Goal: Information Seeking & Learning: Learn about a topic

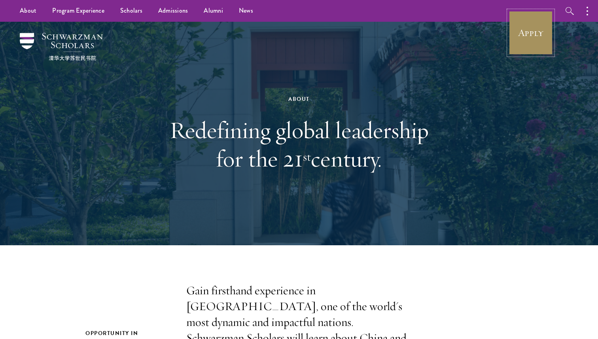
click at [536, 25] on link "Apply" at bounding box center [530, 33] width 44 height 44
click at [366, 151] on h1 "Redefining global leadership for the 21 st century." at bounding box center [298, 144] width 273 height 57
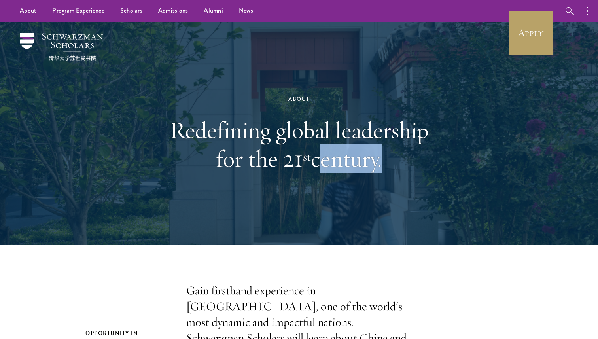
click at [366, 151] on h1 "Redefining global leadership for the 21 st century." at bounding box center [298, 144] width 273 height 57
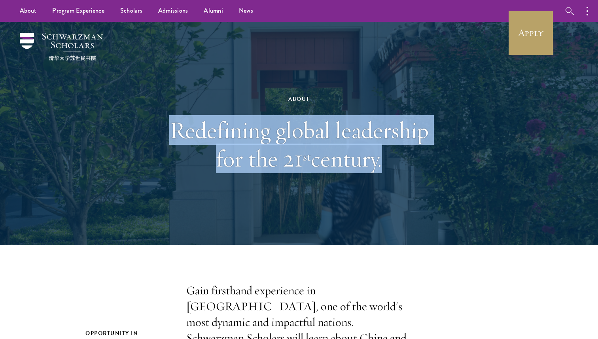
click at [296, 130] on h1 "Redefining global leadership for the 21 st century." at bounding box center [298, 144] width 273 height 57
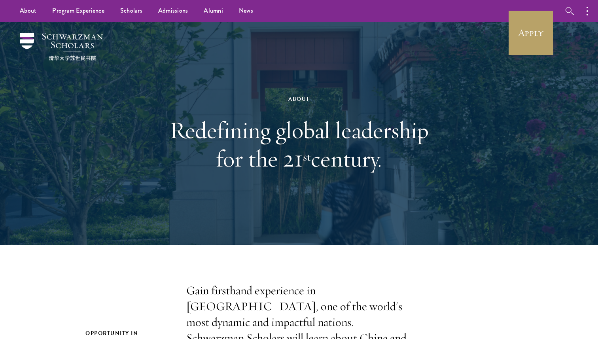
click at [296, 130] on h1 "Redefining global leadership for the 21 st century." at bounding box center [298, 144] width 273 height 57
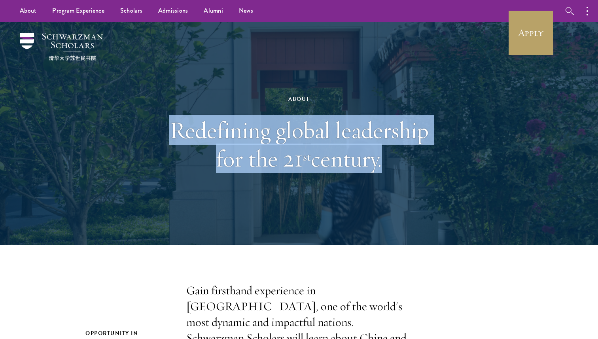
click at [307, 150] on sup "st" at bounding box center [307, 156] width 8 height 15
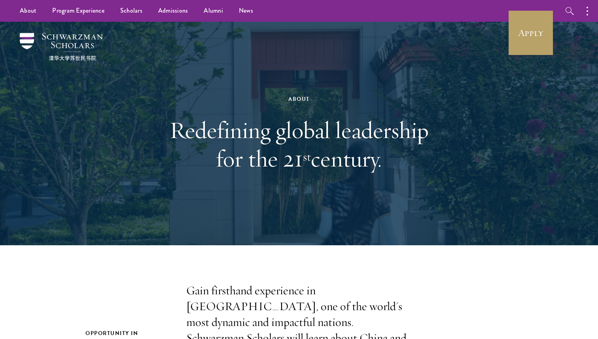
click at [307, 150] on sup "st" at bounding box center [307, 156] width 8 height 15
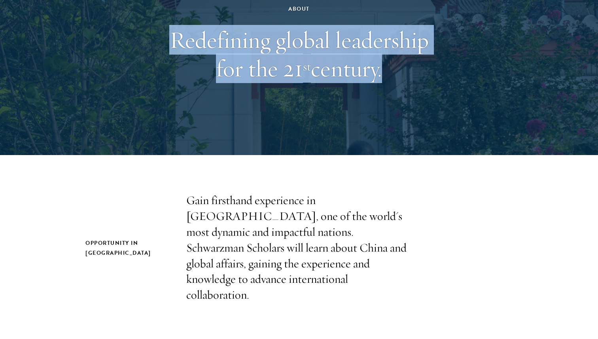
scroll to position [92, 0]
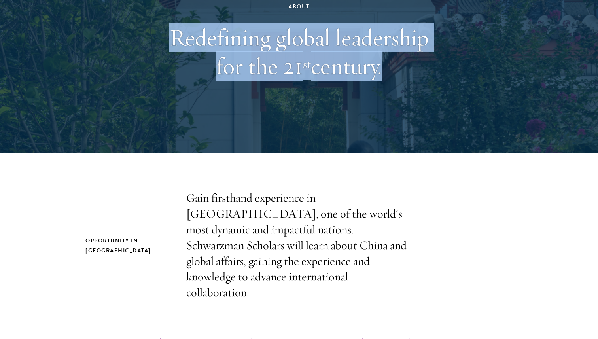
click at [276, 227] on p "Gain firsthand experience in [GEOGRAPHIC_DATA], one of the world's most dynamic…" at bounding box center [298, 245] width 225 height 110
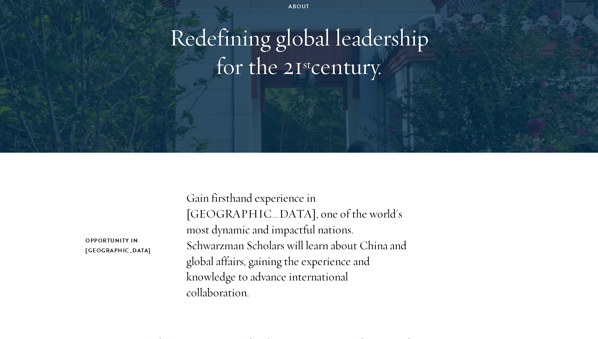
click at [276, 227] on p "Gain firsthand experience in [GEOGRAPHIC_DATA], one of the world's most dynamic…" at bounding box center [298, 245] width 225 height 110
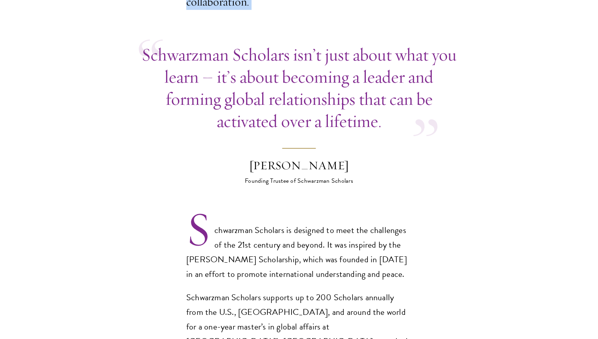
scroll to position [400, 0]
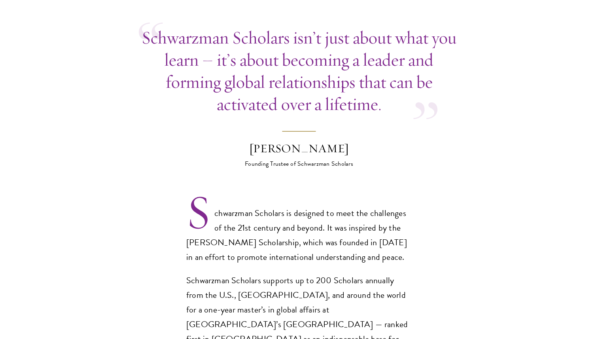
click at [328, 49] on p "Schwarzman Scholars isn’t just about what you learn – it’s about becoming a lea…" at bounding box center [299, 70] width 320 height 89
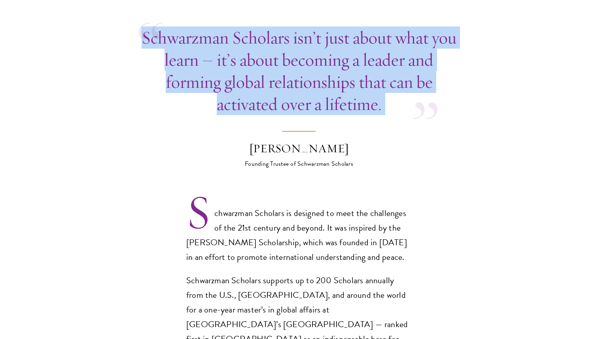
click at [328, 49] on p "Schwarzman Scholars isn’t just about what you learn – it’s about becoming a lea…" at bounding box center [299, 70] width 320 height 89
click at [370, 41] on p "Schwarzman Scholars isn’t just about what you learn – it’s about becoming a lea…" at bounding box center [299, 70] width 320 height 89
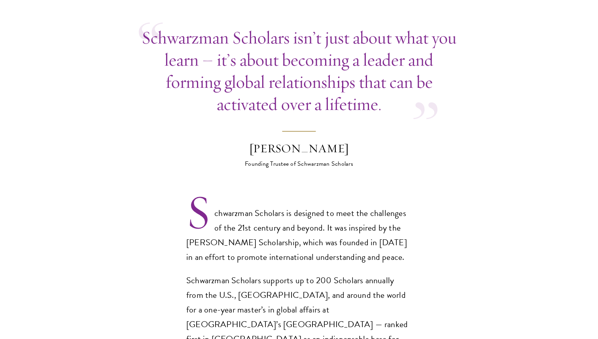
click at [370, 41] on p "Schwarzman Scholars isn’t just about what you learn – it’s about becoming a lea…" at bounding box center [299, 70] width 320 height 89
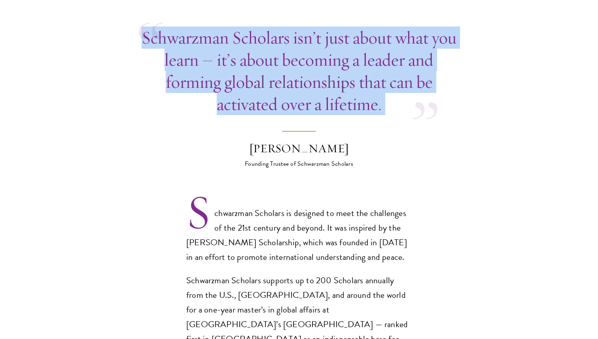
click at [370, 229] on p "Schwarzman Scholars is designed to meet the challenges of the 21st century and …" at bounding box center [298, 235] width 225 height 59
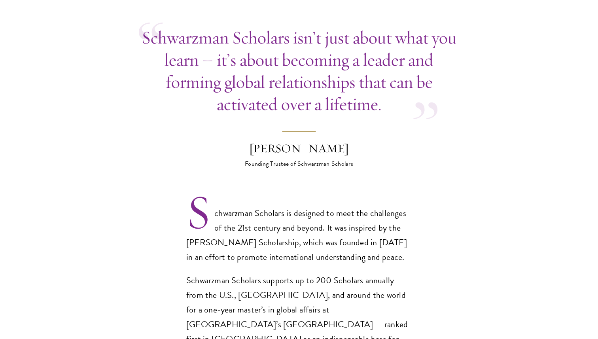
click at [370, 229] on p "Schwarzman Scholars is designed to meet the challenges of the 21st century and …" at bounding box center [298, 235] width 225 height 59
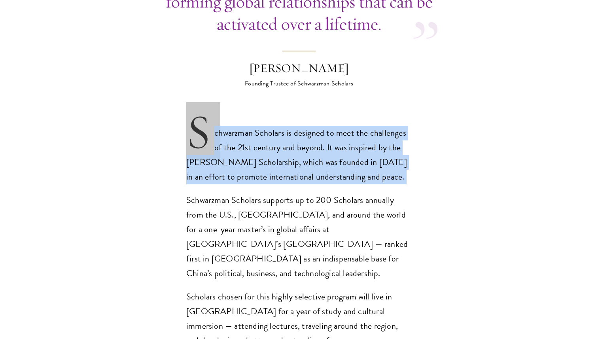
scroll to position [492, 0]
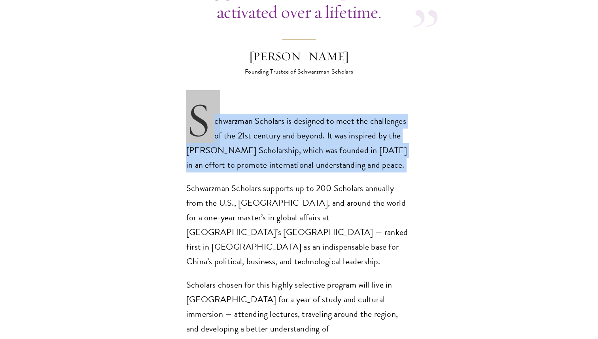
click at [370, 229] on p "Schwarzman Scholars supports up to 200 Scholars annually from the U.S., [GEOGRA…" at bounding box center [298, 225] width 225 height 88
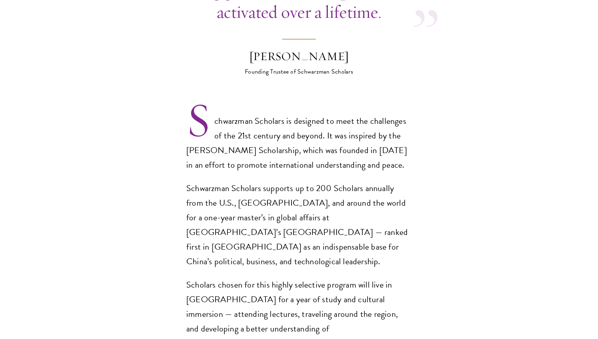
click at [370, 229] on p "Schwarzman Scholars supports up to 200 Scholars annually from the U.S., [GEOGRA…" at bounding box center [298, 225] width 225 height 88
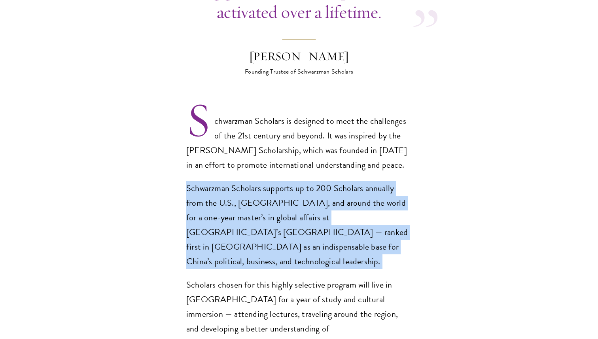
click at [334, 216] on p "Schwarzman Scholars supports up to 200 Scholars annually from the U.S., [GEOGRA…" at bounding box center [298, 225] width 225 height 88
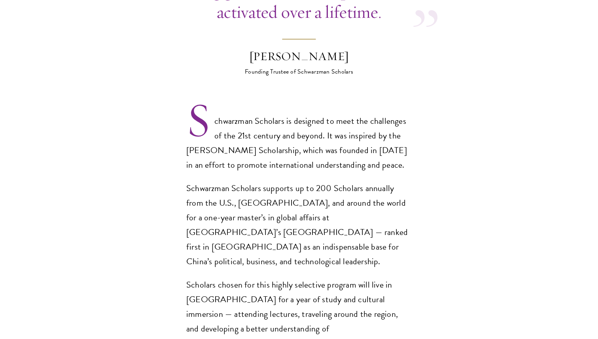
click at [334, 216] on p "Schwarzman Scholars supports up to 200 Scholars annually from the U.S., [GEOGRA…" at bounding box center [298, 225] width 225 height 88
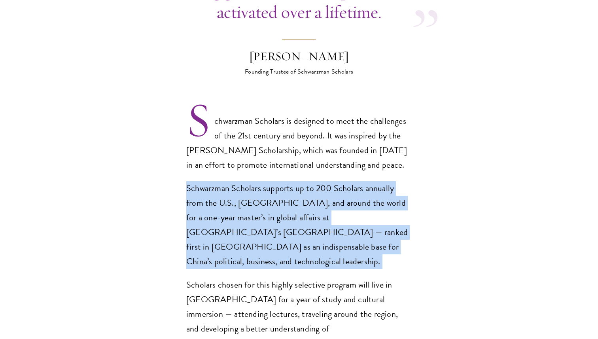
click at [334, 216] on p "Schwarzman Scholars supports up to 200 Scholars annually from the U.S., [GEOGRA…" at bounding box center [298, 225] width 225 height 88
click at [358, 185] on p "Schwarzman Scholars supports up to 200 Scholars annually from the U.S., [GEOGRA…" at bounding box center [298, 225] width 225 height 88
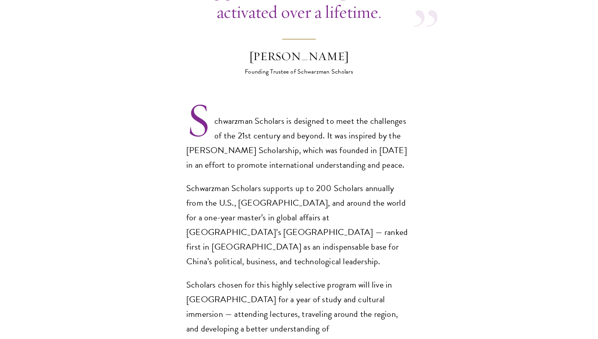
click at [358, 185] on p "Schwarzman Scholars supports up to 200 Scholars annually from the U.S., [GEOGRA…" at bounding box center [298, 225] width 225 height 88
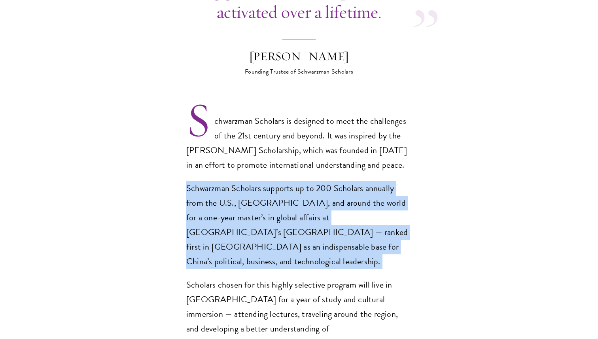
click at [358, 185] on p "Schwarzman Scholars supports up to 200 Scholars annually from the U.S., [GEOGRA…" at bounding box center [298, 225] width 225 height 88
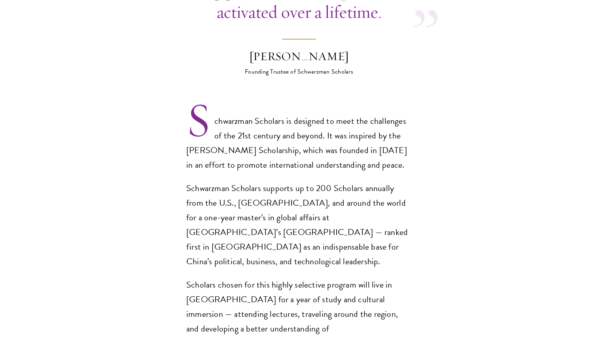
click at [358, 185] on p "Schwarzman Scholars supports up to 200 Scholars annually from the U.S., [GEOGRA…" at bounding box center [298, 225] width 225 height 88
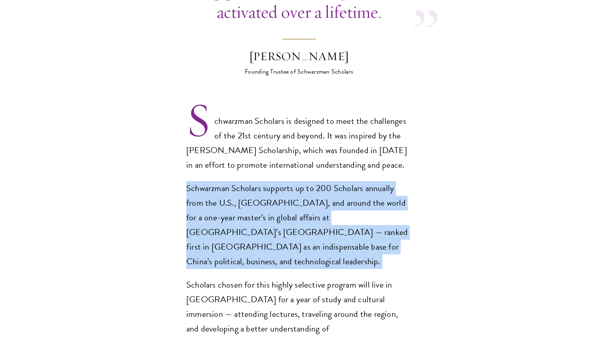
click at [358, 185] on p "Schwarzman Scholars supports up to 200 Scholars annually from the U.S., [GEOGRA…" at bounding box center [298, 225] width 225 height 88
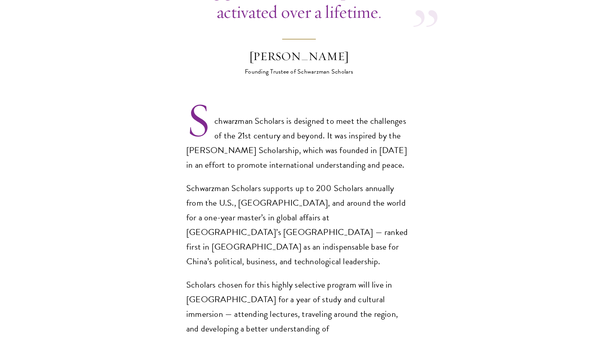
click at [358, 185] on p "Schwarzman Scholars supports up to 200 Scholars annually from the U.S., [GEOGRA…" at bounding box center [298, 225] width 225 height 88
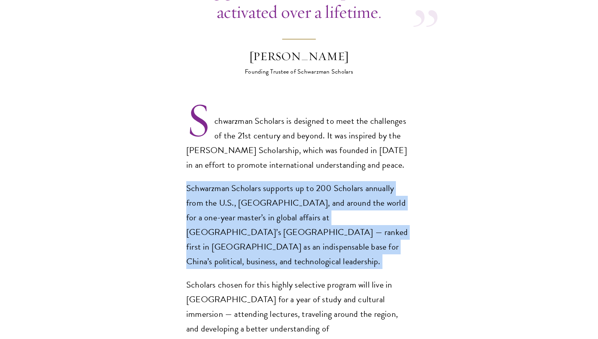
click at [389, 181] on p "Schwarzman Scholars supports up to 200 Scholars annually from the U.S., [GEOGRA…" at bounding box center [298, 225] width 225 height 88
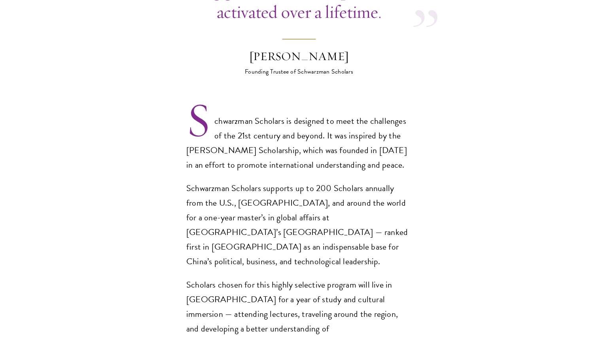
click at [389, 181] on p "Schwarzman Scholars supports up to 200 Scholars annually from the U.S., [GEOGRA…" at bounding box center [298, 225] width 225 height 88
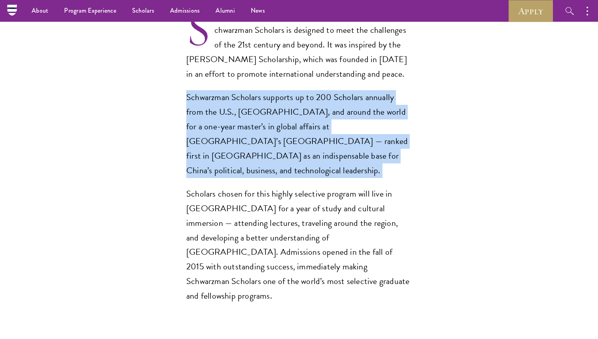
scroll to position [581, 0]
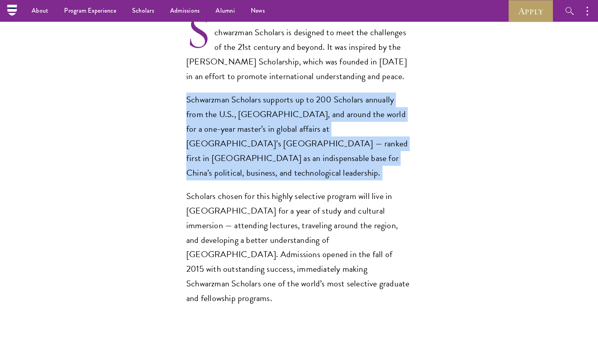
click at [389, 189] on p "Scholars chosen for this highly selective program will live in [GEOGRAPHIC_DATA…" at bounding box center [298, 247] width 225 height 117
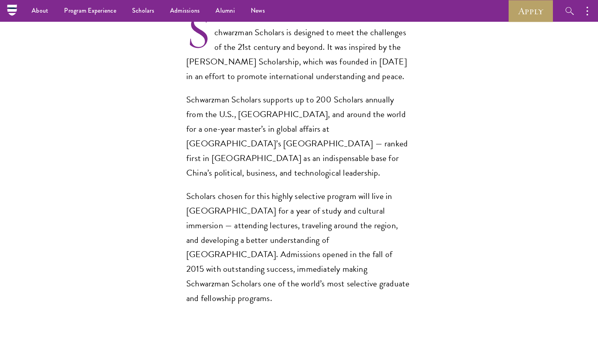
click at [389, 189] on p "Scholars chosen for this highly selective program will live in [GEOGRAPHIC_DATA…" at bounding box center [298, 247] width 225 height 117
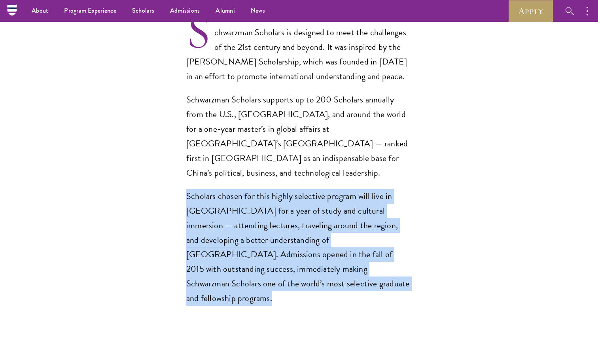
click at [387, 92] on p "Schwarzman Scholars supports up to 200 Scholars annually from the U.S., [GEOGRA…" at bounding box center [298, 136] width 225 height 88
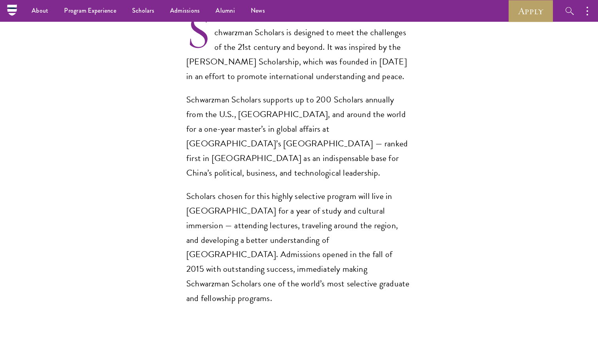
click at [387, 92] on p "Schwarzman Scholars supports up to 200 Scholars annually from the U.S., [GEOGRA…" at bounding box center [298, 136] width 225 height 88
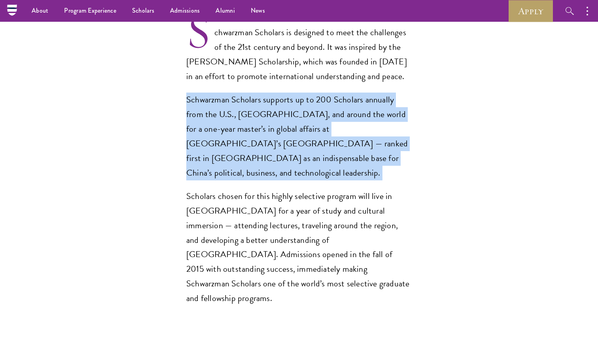
click at [451, 132] on section "Opportunity in China Gain firsthand experience in China, one of the world's mos…" at bounding box center [299, 216] width 598 height 1028
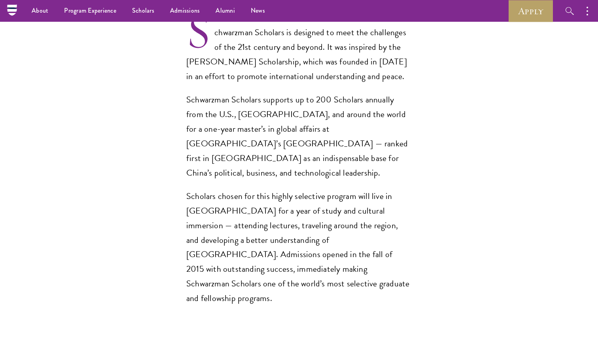
click at [213, 189] on p "Scholars chosen for this highly selective program will live in [GEOGRAPHIC_DATA…" at bounding box center [298, 247] width 225 height 117
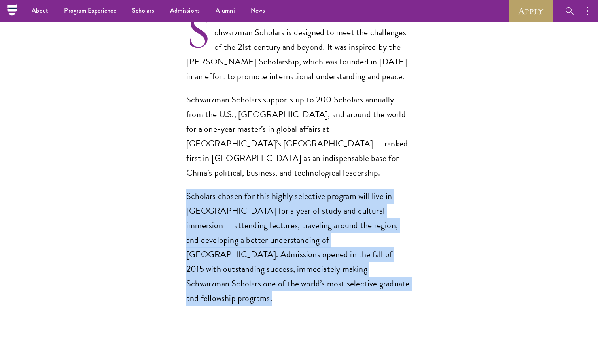
click at [213, 189] on p "Scholars chosen for this highly selective program will live in [GEOGRAPHIC_DATA…" at bounding box center [298, 247] width 225 height 117
click at [289, 114] on p "Schwarzman Scholars supports up to 200 Scholars annually from the U.S., [GEOGRA…" at bounding box center [298, 136] width 225 height 88
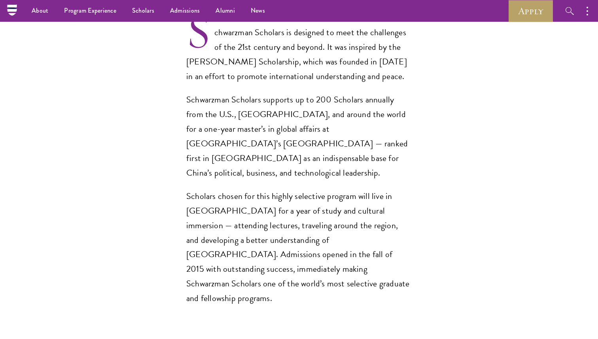
click at [289, 114] on p "Schwarzman Scholars supports up to 200 Scholars annually from the U.S., [GEOGRA…" at bounding box center [298, 136] width 225 height 88
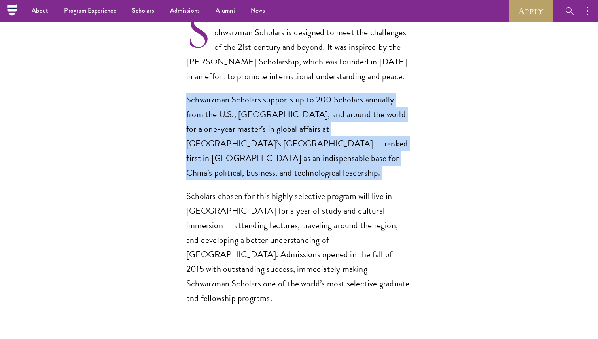
click at [335, 189] on p "Scholars chosen for this highly selective program will live in [GEOGRAPHIC_DATA…" at bounding box center [298, 247] width 225 height 117
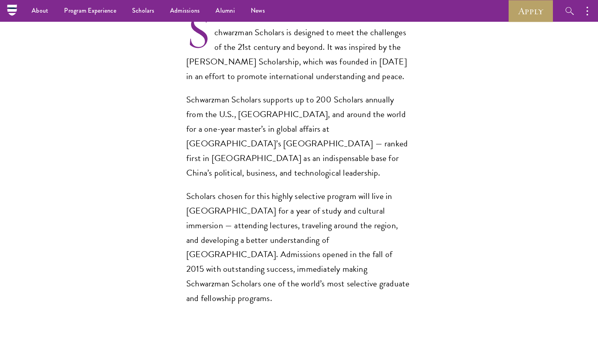
click at [335, 189] on p "Scholars chosen for this highly selective program will live in [GEOGRAPHIC_DATA…" at bounding box center [298, 247] width 225 height 117
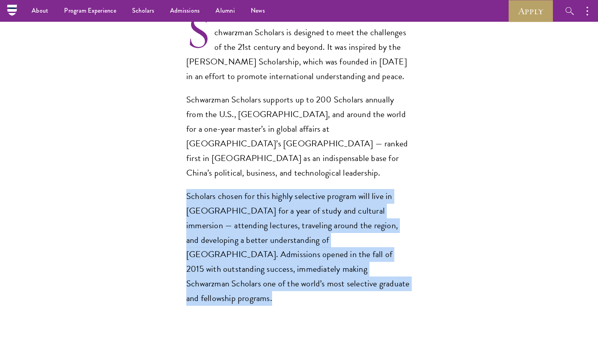
click at [335, 189] on p "Scholars chosen for this highly selective program will live in [GEOGRAPHIC_DATA…" at bounding box center [298, 247] width 225 height 117
